Goal: Navigation & Orientation: Find specific page/section

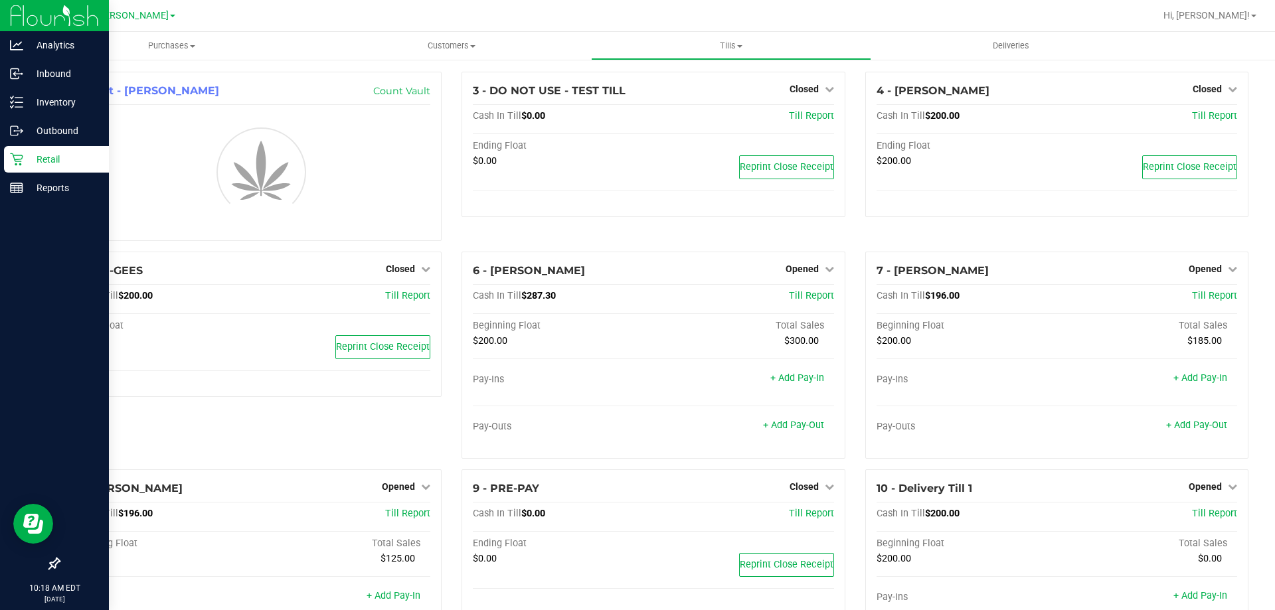
click at [23, 169] on div "Retail" at bounding box center [56, 159] width 105 height 27
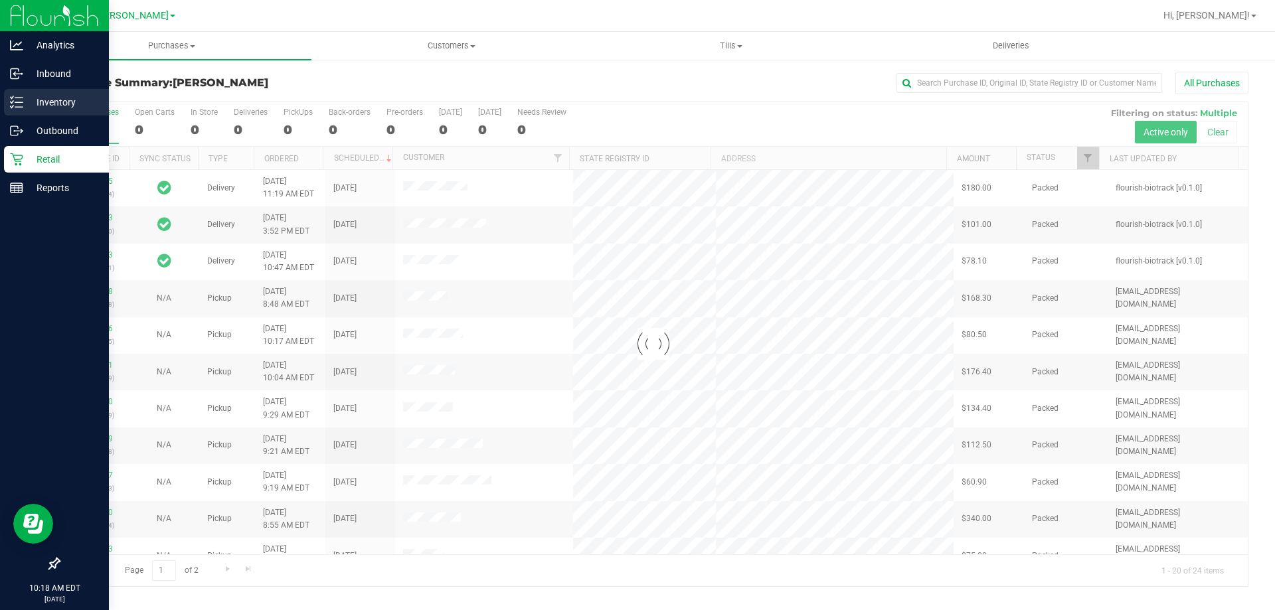
click at [31, 102] on p "Inventory" at bounding box center [63, 102] width 80 height 16
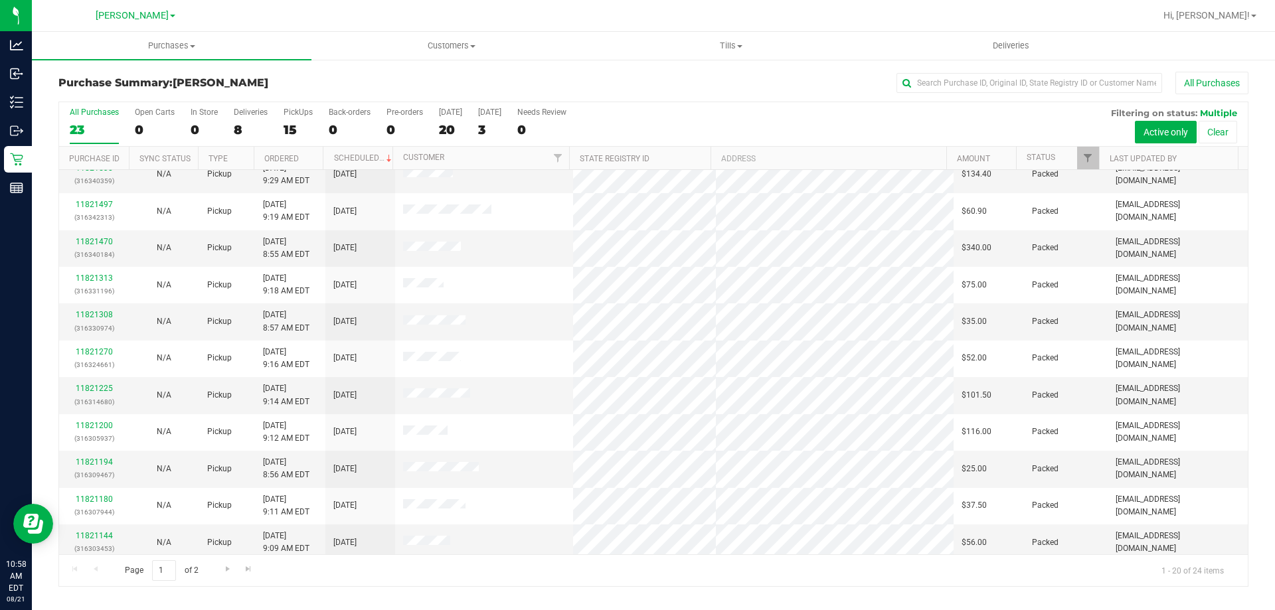
scroll to position [351, 0]
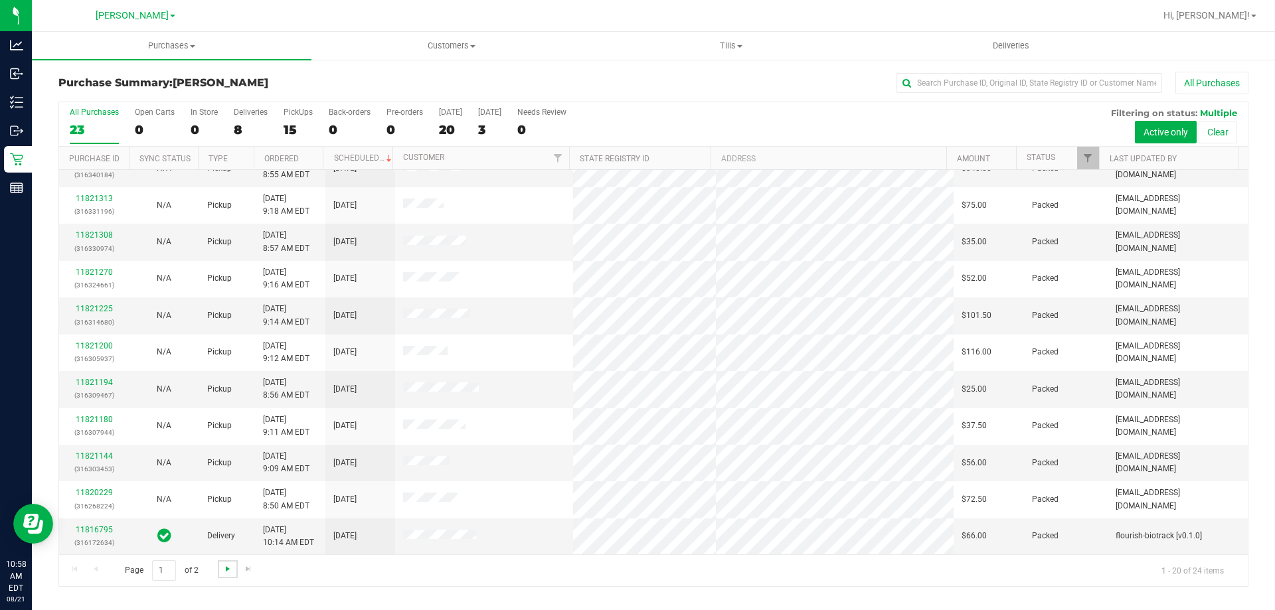
click at [223, 571] on span "Go to the next page" at bounding box center [228, 569] width 11 height 11
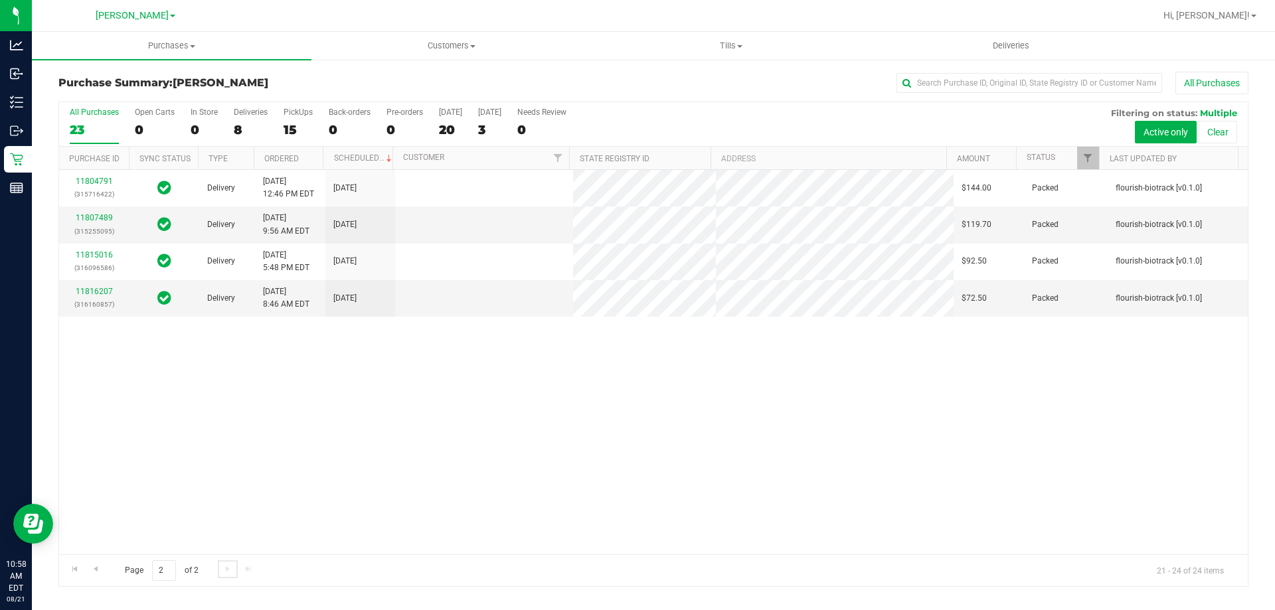
scroll to position [0, 0]
click at [90, 562] on link "Go to the previous page" at bounding box center [95, 570] width 19 height 18
